Goal: Find specific page/section: Find specific page/section

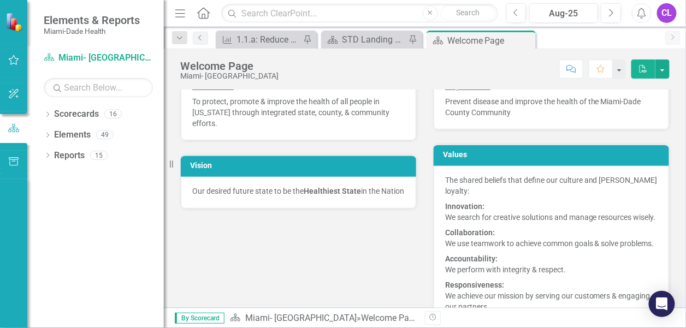
scroll to position [218, 0]
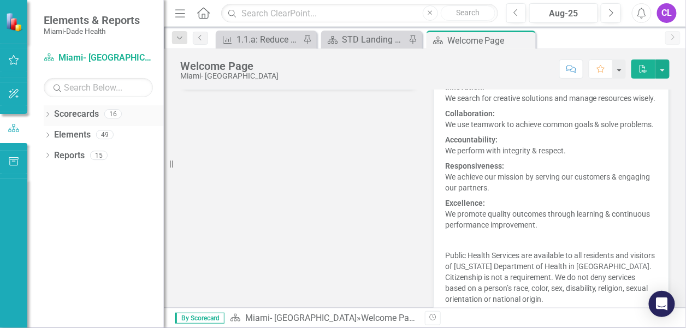
click at [45, 115] on icon "Dropdown" at bounding box center [48, 116] width 8 height 6
click at [54, 133] on icon at bounding box center [53, 134] width 3 height 5
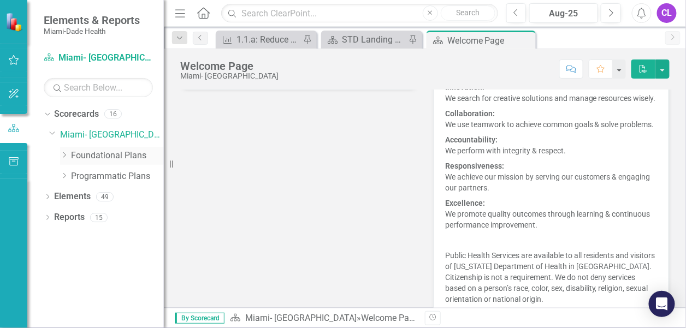
click at [64, 153] on icon at bounding box center [64, 154] width 3 height 5
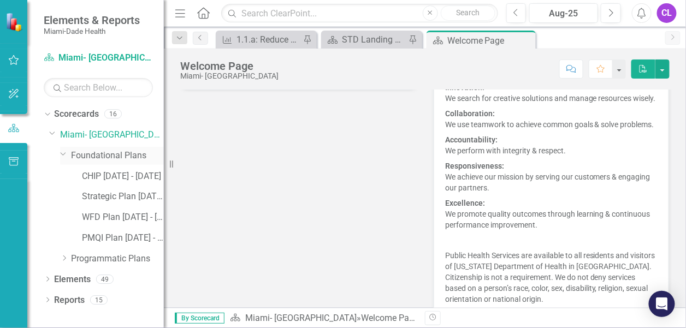
click at [62, 153] on icon at bounding box center [63, 154] width 5 height 3
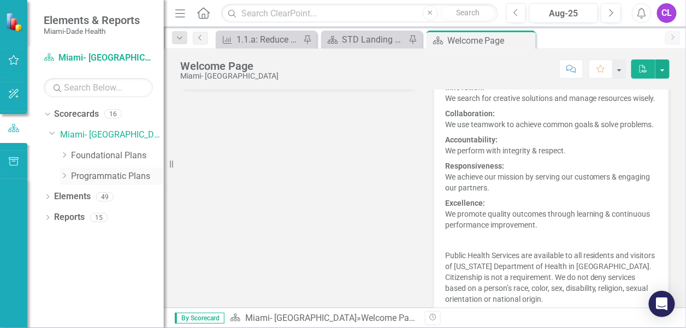
click at [64, 174] on icon at bounding box center [64, 175] width 3 height 5
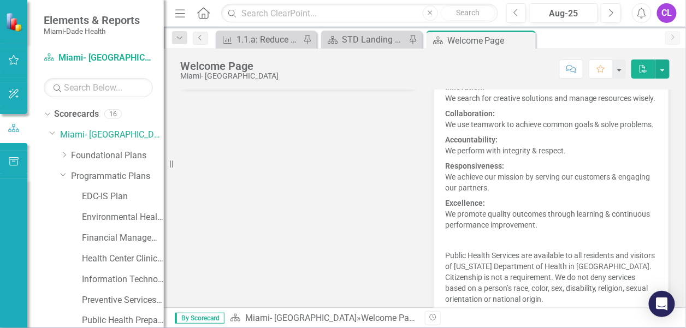
scroll to position [86, 0]
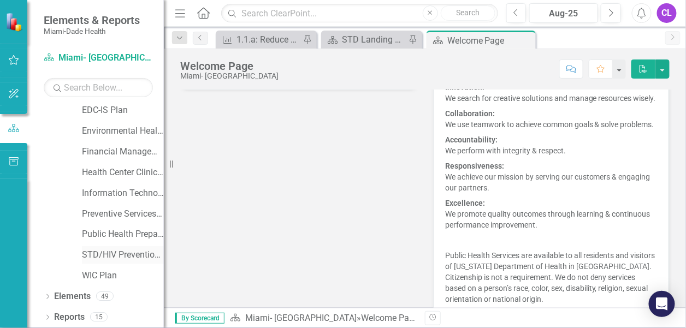
click at [105, 251] on link "STD/HIV Prevention and Control Plan" at bounding box center [123, 255] width 82 height 13
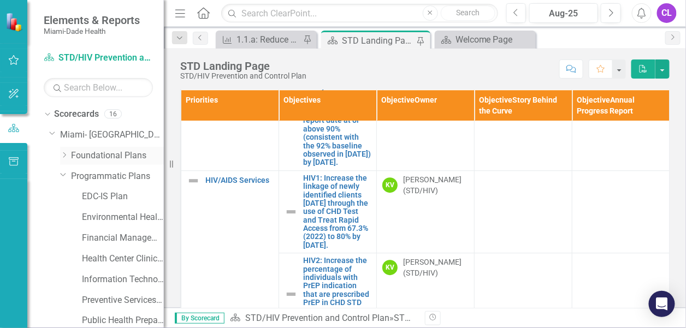
click at [61, 152] on icon "Dropdown" at bounding box center [64, 155] width 8 height 7
click at [110, 177] on link "CHIP [DATE] - [DATE]" at bounding box center [123, 176] width 82 height 13
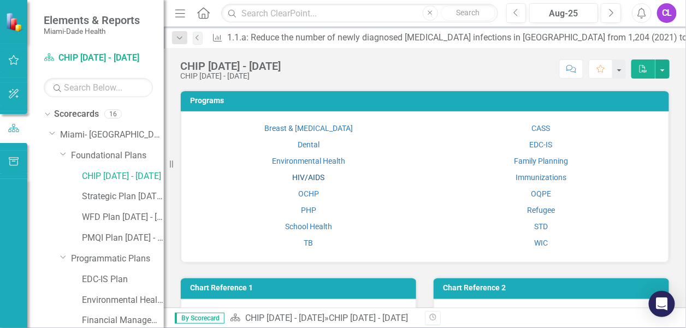
click at [304, 175] on link "HIV/AIDS" at bounding box center [308, 177] width 32 height 9
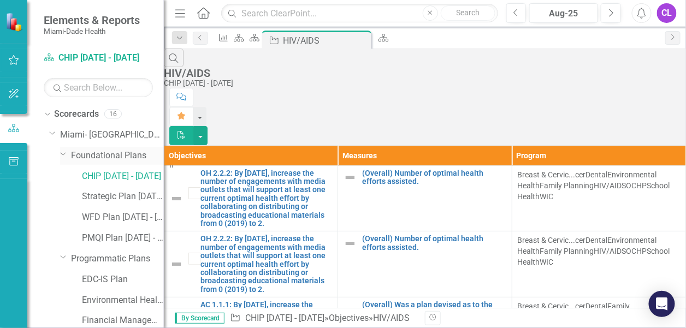
click at [62, 157] on icon "Dropdown" at bounding box center [63, 154] width 7 height 8
click at [62, 157] on icon "Dropdown" at bounding box center [64, 155] width 8 height 7
click at [51, 133] on icon "Dropdown" at bounding box center [52, 133] width 7 height 8
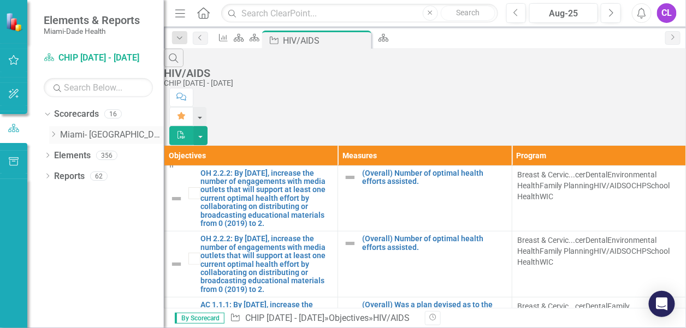
click at [53, 133] on icon "Dropdown" at bounding box center [53, 134] width 8 height 7
click at [89, 177] on link "Programmatic Plans" at bounding box center [117, 176] width 93 height 13
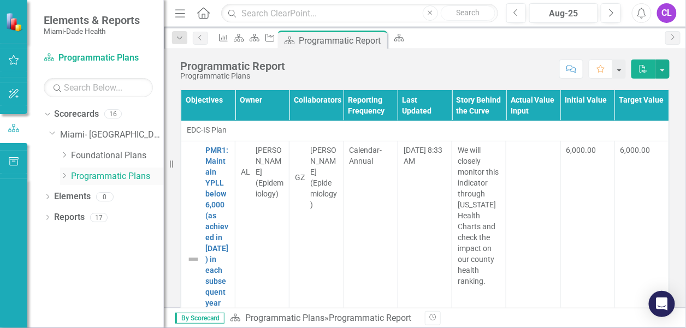
click at [66, 176] on icon "Dropdown" at bounding box center [64, 176] width 8 height 7
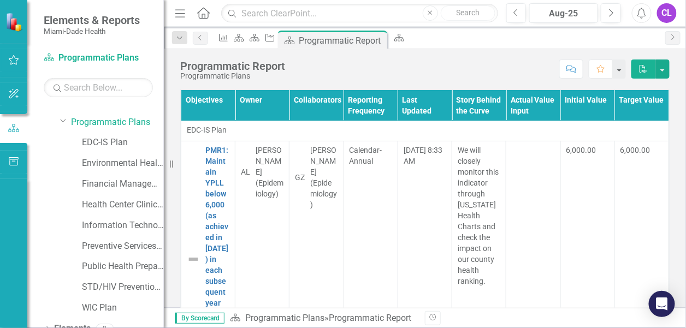
scroll to position [86, 0]
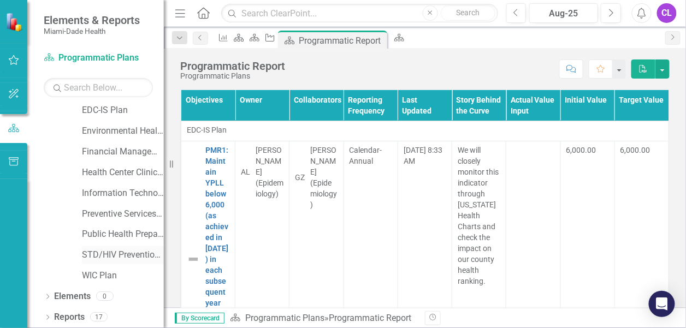
click at [107, 256] on link "STD/HIV Prevention and Control Plan" at bounding box center [123, 255] width 82 height 13
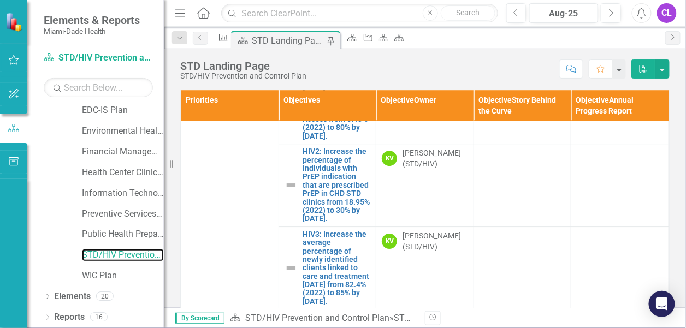
scroll to position [983, 0]
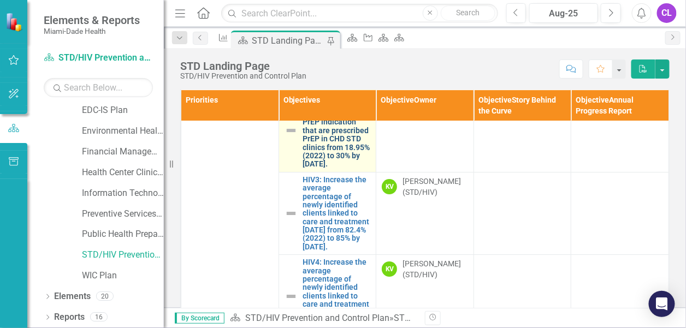
click at [312, 169] on link "HIV2: Increase the percentage of individuals with PrEP indication that are pres…" at bounding box center [337, 131] width 68 height 76
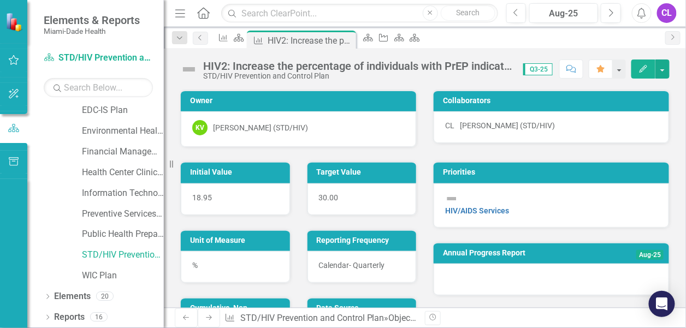
click at [279, 66] on div "HIV2: Increase the percentage of individuals with PrEP indication that are pres…" at bounding box center [357, 66] width 309 height 12
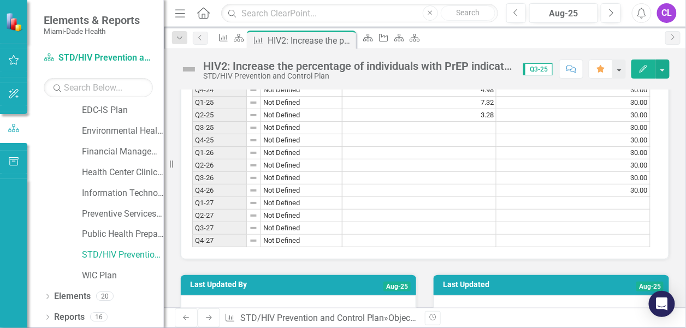
scroll to position [983, 0]
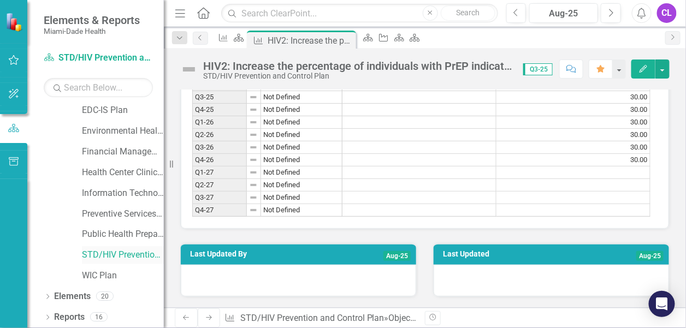
click at [117, 253] on link "STD/HIV Prevention and Control Plan" at bounding box center [123, 255] width 82 height 13
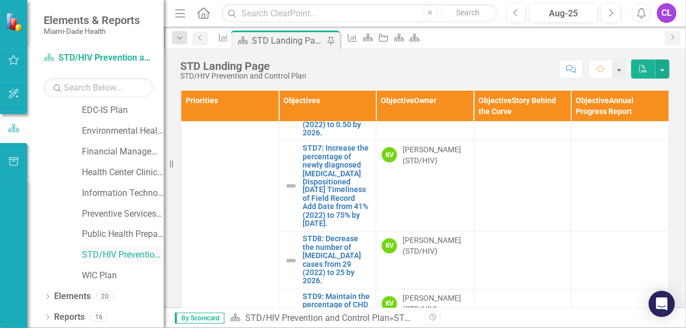
scroll to position [546, 0]
